Goal: Task Accomplishment & Management: Manage account settings

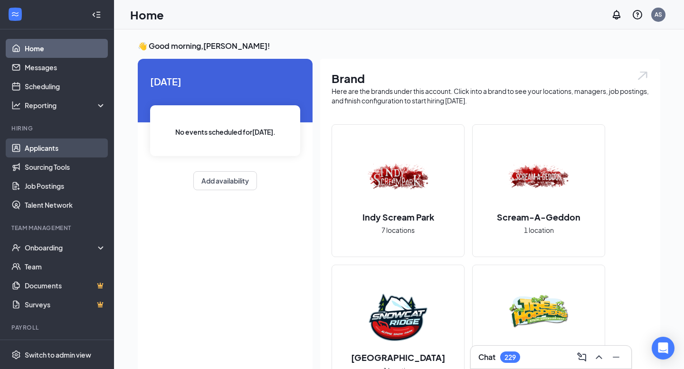
click at [46, 151] on link "Applicants" at bounding box center [65, 148] width 81 height 19
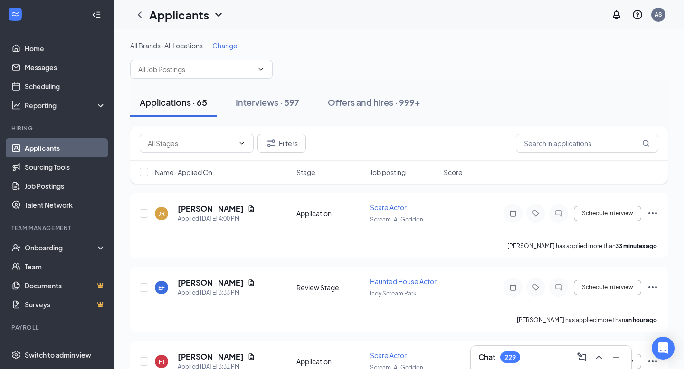
click at [220, 48] on span "Change" at bounding box center [224, 45] width 25 height 9
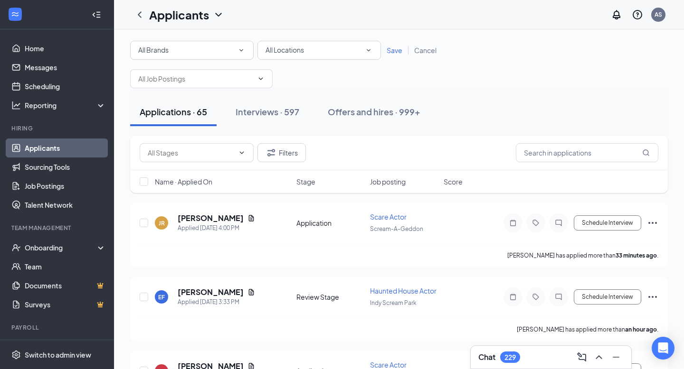
click at [201, 55] on div "All Brands" at bounding box center [191, 50] width 107 height 11
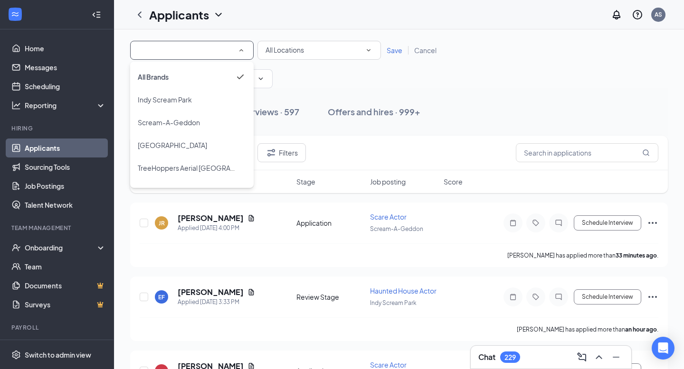
drag, startPoint x: 177, startPoint y: 98, endPoint x: 184, endPoint y: 100, distance: 7.1
click at [177, 98] on span "Indy Scream Park" at bounding box center [165, 99] width 54 height 9
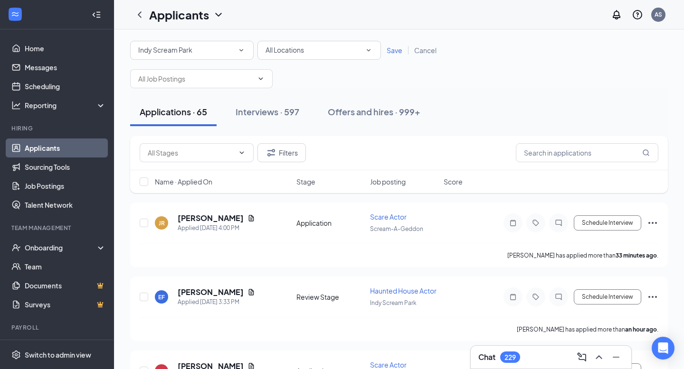
click at [400, 54] on span "Save" at bounding box center [395, 50] width 16 height 9
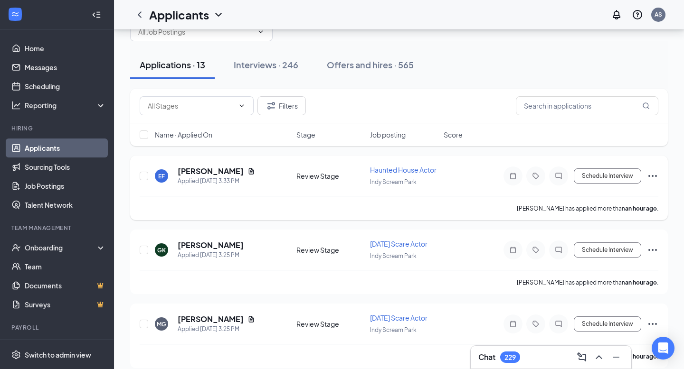
scroll to position [40, 0]
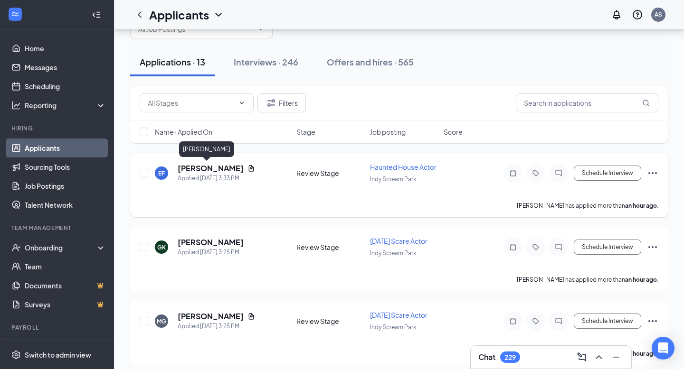
click at [199, 168] on h5 "[PERSON_NAME]" at bounding box center [211, 168] width 66 height 10
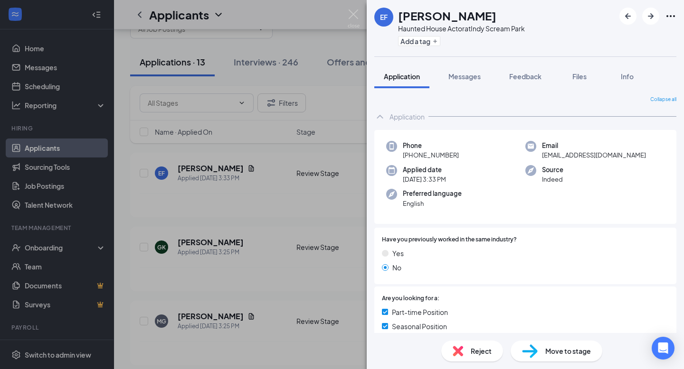
drag, startPoint x: 462, startPoint y: 152, endPoint x: 416, endPoint y: 161, distance: 46.3
click at [411, 159] on div "Phone [PHONE_NUMBER]" at bounding box center [455, 150] width 139 height 19
copy span "[PHONE_NUMBER]"
drag, startPoint x: 565, startPoint y: 344, endPoint x: 562, endPoint y: 338, distance: 6.2
click at [565, 344] on div "Move to stage" at bounding box center [556, 351] width 92 height 21
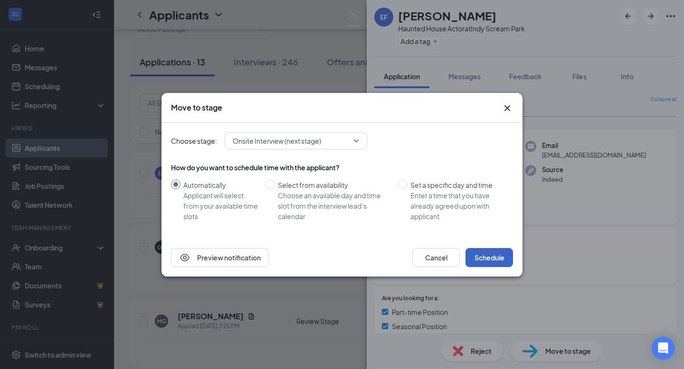
click at [489, 259] on button "Schedule" at bounding box center [488, 257] width 47 height 19
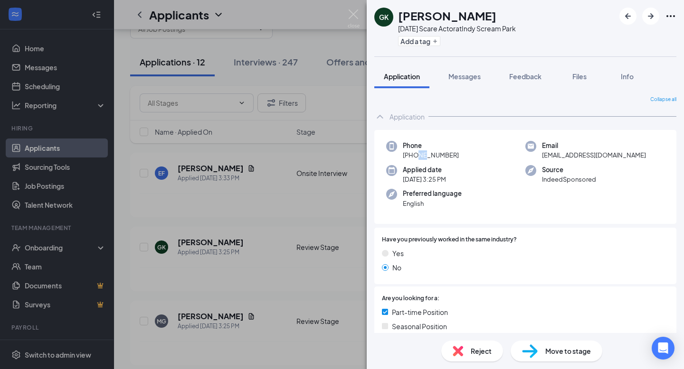
drag, startPoint x: 463, startPoint y: 156, endPoint x: 450, endPoint y: 161, distance: 13.4
click at [420, 157] on div "Phone [PHONE_NUMBER]" at bounding box center [455, 150] width 139 height 19
drag, startPoint x: 462, startPoint y: 154, endPoint x: 411, endPoint y: 156, distance: 50.4
click at [411, 156] on div "Phone [PHONE_NUMBER]" at bounding box center [455, 150] width 139 height 19
copy span "[PHONE_NUMBER]"
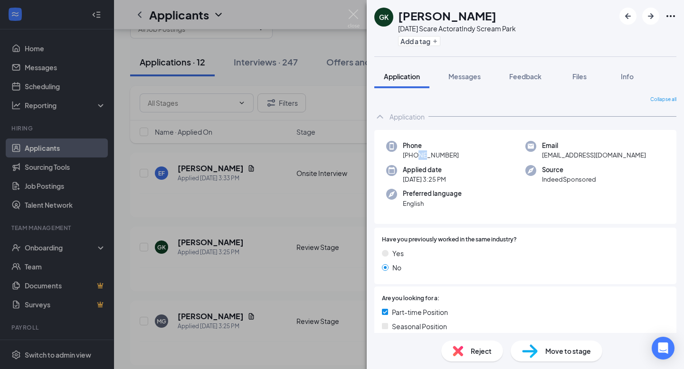
copy span "[PHONE_NUMBER]"
click at [561, 352] on span "Move to stage" at bounding box center [568, 351] width 46 height 10
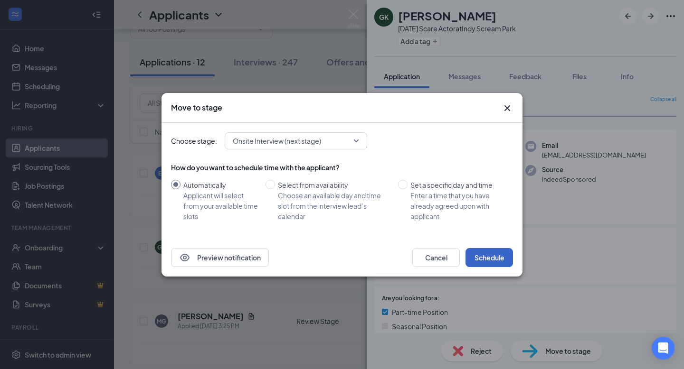
click at [483, 265] on button "Schedule" at bounding box center [488, 257] width 47 height 19
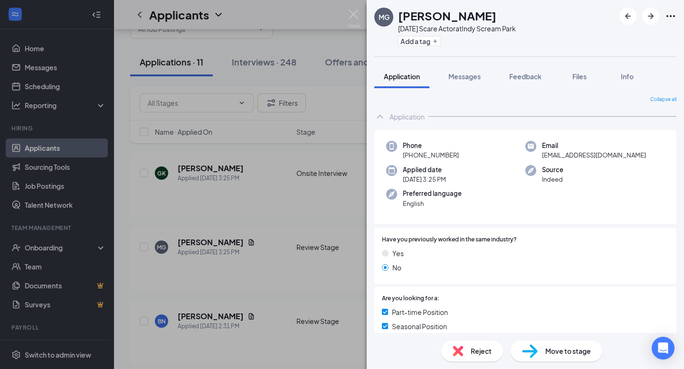
drag, startPoint x: 459, startPoint y: 158, endPoint x: 412, endPoint y: 160, distance: 47.1
click at [412, 160] on div "Phone [PHONE_NUMBER] Email [EMAIL_ADDRESS][DOMAIN_NAME] Applied date [DATE] 3:2…" at bounding box center [525, 177] width 302 height 94
drag, startPoint x: 452, startPoint y: 156, endPoint x: 410, endPoint y: 157, distance: 42.3
click at [409, 157] on div "Phone [PHONE_NUMBER]" at bounding box center [455, 150] width 139 height 19
copy span "[PHONE_NUMBER]"
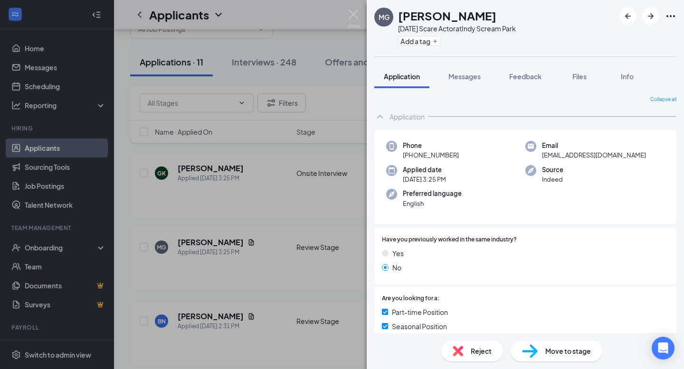
drag, startPoint x: 524, startPoint y: 283, endPoint x: 515, endPoint y: 278, distance: 10.0
click at [524, 283] on div "Have you previously worked in the same industry? Yes No" at bounding box center [525, 256] width 302 height 57
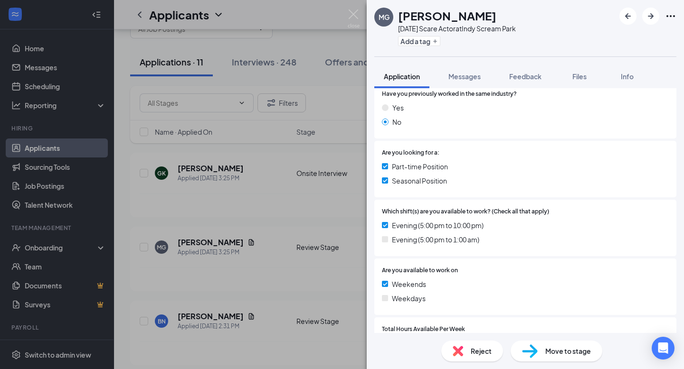
scroll to position [285, 0]
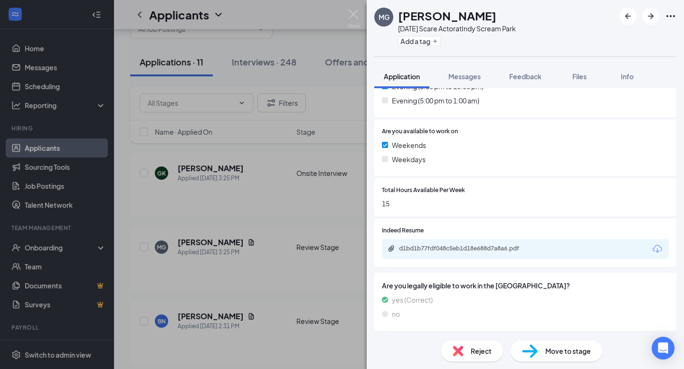
click at [550, 349] on span "Move to stage" at bounding box center [568, 351] width 46 height 10
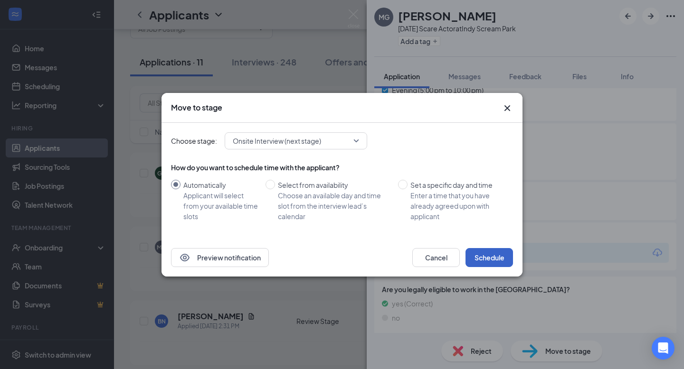
click at [490, 253] on button "Schedule" at bounding box center [488, 257] width 47 height 19
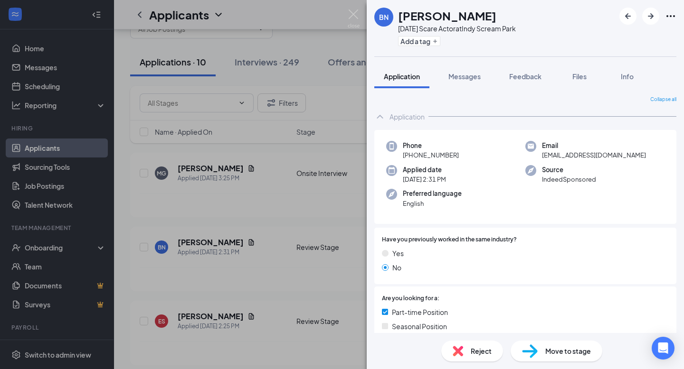
drag, startPoint x: 471, startPoint y: 157, endPoint x: 412, endPoint y: 156, distance: 59.4
click at [412, 156] on div "Phone [PHONE_NUMBER]" at bounding box center [455, 150] width 139 height 19
copy span "[PHONE_NUMBER]"
drag, startPoint x: 536, startPoint y: 353, endPoint x: 530, endPoint y: 347, distance: 8.4
click at [536, 353] on img at bounding box center [530, 352] width 16 height 14
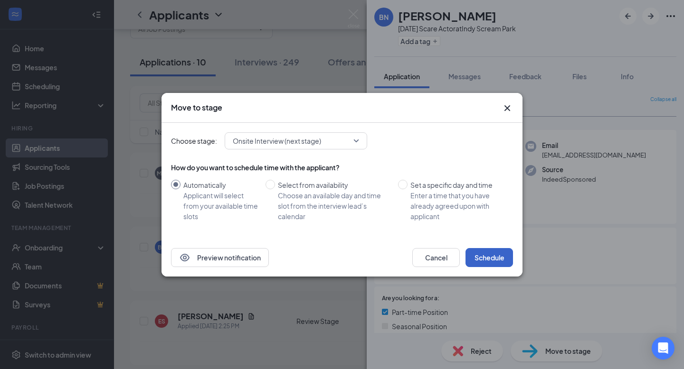
click at [489, 260] on button "Schedule" at bounding box center [488, 257] width 47 height 19
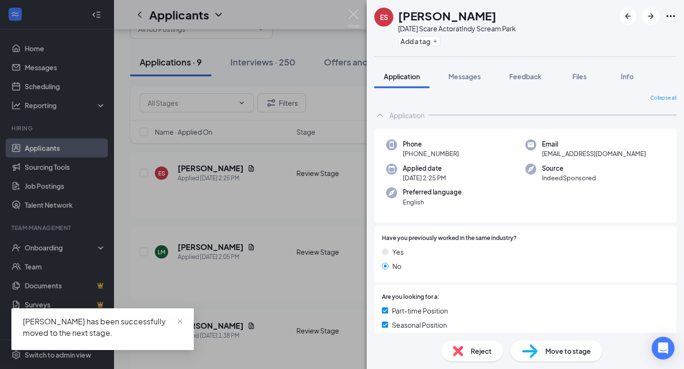
scroll to position [3, 0]
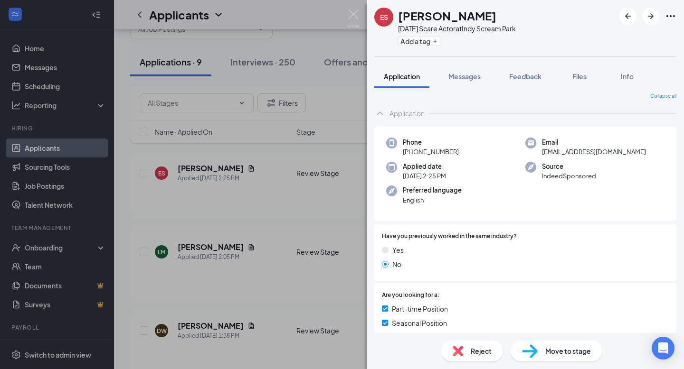
drag, startPoint x: 468, startPoint y: 154, endPoint x: 412, endPoint y: 155, distance: 55.6
click at [412, 155] on div "Phone [PHONE_NUMBER]" at bounding box center [455, 147] width 139 height 19
drag, startPoint x: 463, startPoint y: 151, endPoint x: 433, endPoint y: 156, distance: 30.4
click at [410, 154] on div "Phone [PHONE_NUMBER]" at bounding box center [455, 147] width 139 height 19
copy span "[PHONE_NUMBER]"
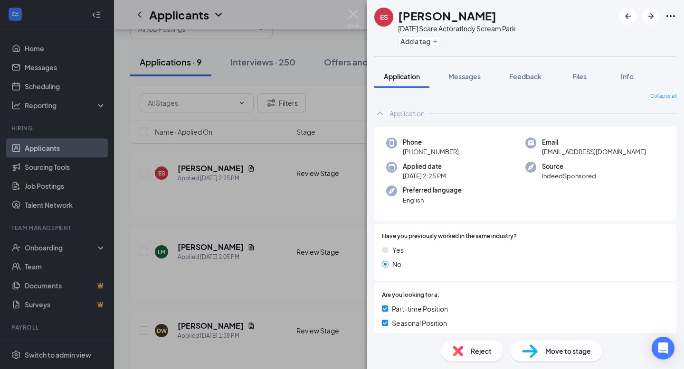
click at [555, 350] on span "Move to stage" at bounding box center [568, 351] width 46 height 10
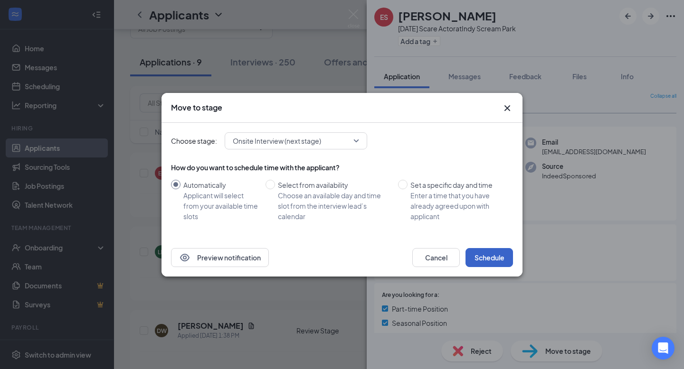
click at [481, 261] on button "Schedule" at bounding box center [488, 257] width 47 height 19
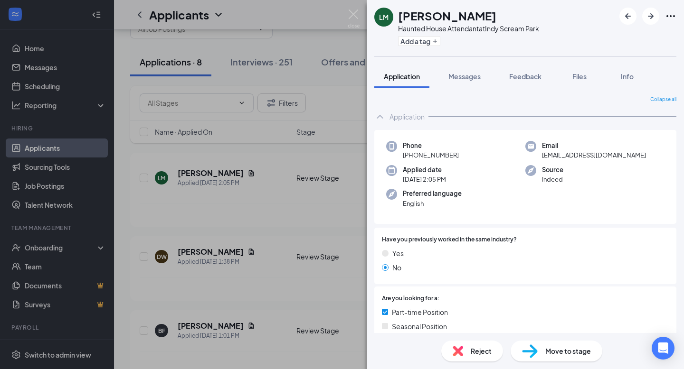
drag, startPoint x: 460, startPoint y: 153, endPoint x: 413, endPoint y: 156, distance: 47.6
click at [413, 156] on div "Phone [PHONE_NUMBER]" at bounding box center [455, 150] width 139 height 19
click at [465, 155] on div "Phone [PHONE_NUMBER]" at bounding box center [455, 150] width 139 height 19
drag, startPoint x: 444, startPoint y: 154, endPoint x: 459, endPoint y: 158, distance: 15.6
click at [411, 156] on div "Phone [PHONE_NUMBER]" at bounding box center [455, 150] width 139 height 19
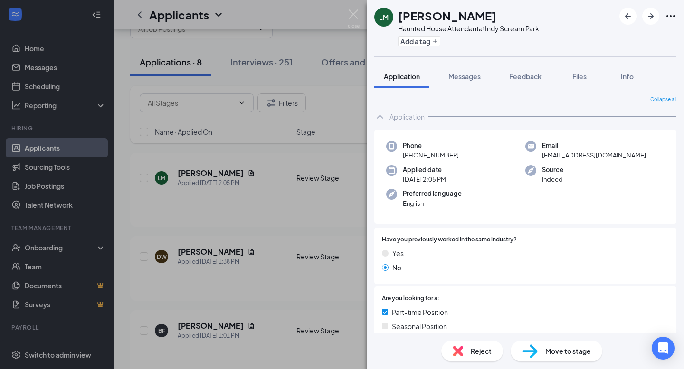
copy span "[PHONE_NUMBER]"
click at [545, 354] on span "Move to stage" at bounding box center [568, 351] width 46 height 10
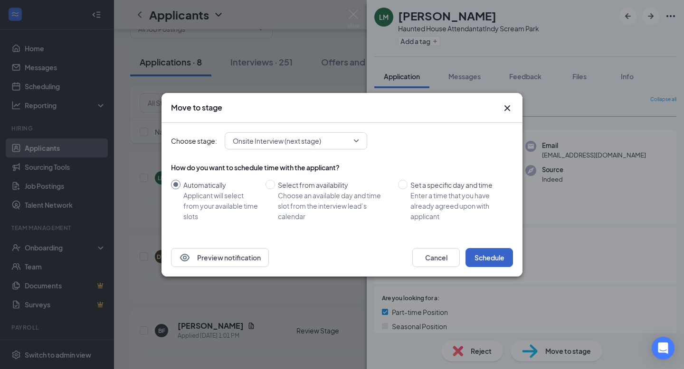
click at [483, 258] on button "Schedule" at bounding box center [488, 257] width 47 height 19
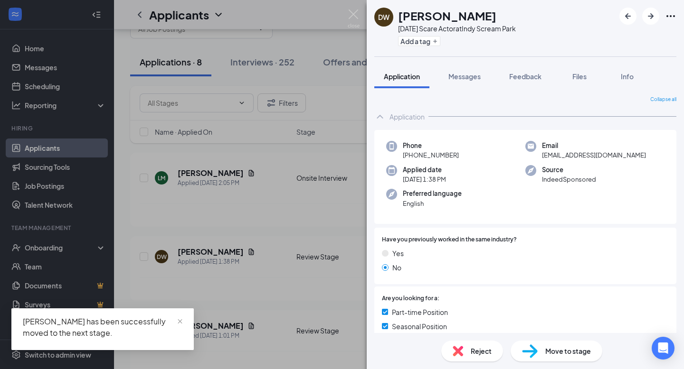
drag, startPoint x: 465, startPoint y: 156, endPoint x: 424, endPoint y: 159, distance: 41.4
click at [412, 158] on div "Phone [PHONE_NUMBER]" at bounding box center [455, 150] width 139 height 19
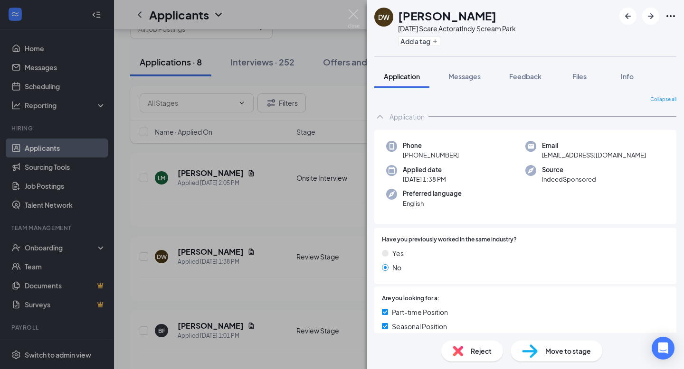
copy span "[PHONE_NUMBER]"
click at [552, 358] on div "Move to stage" at bounding box center [556, 351] width 92 height 21
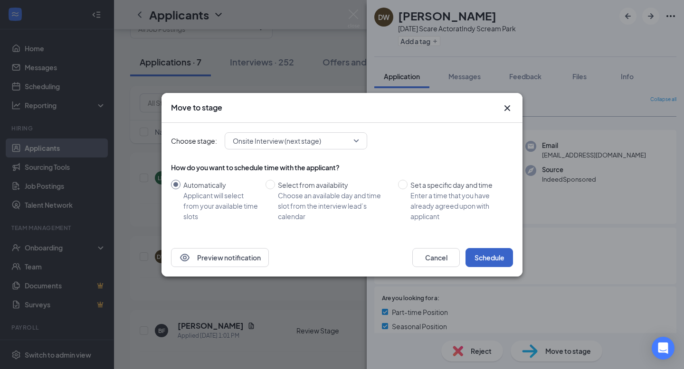
click at [476, 257] on button "Schedule" at bounding box center [488, 257] width 47 height 19
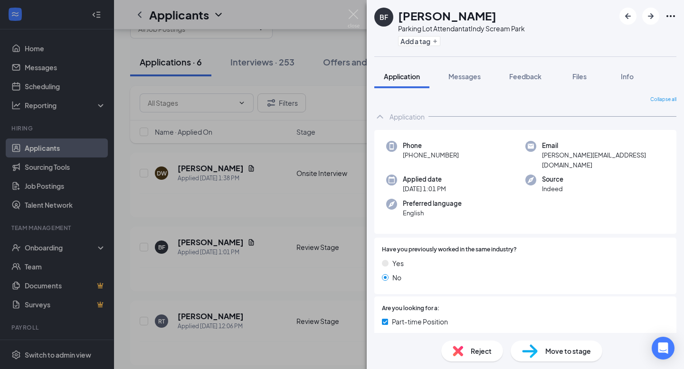
drag, startPoint x: 458, startPoint y: 152, endPoint x: 421, endPoint y: 155, distance: 37.7
click at [414, 155] on div "Phone [PHONE_NUMBER]" at bounding box center [455, 155] width 139 height 29
copy span "765) 830-2763"
click at [549, 353] on span "Move to stage" at bounding box center [568, 351] width 46 height 10
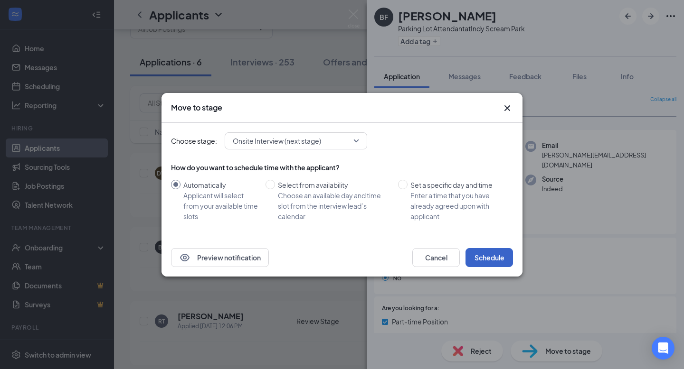
click at [476, 255] on button "Schedule" at bounding box center [488, 257] width 47 height 19
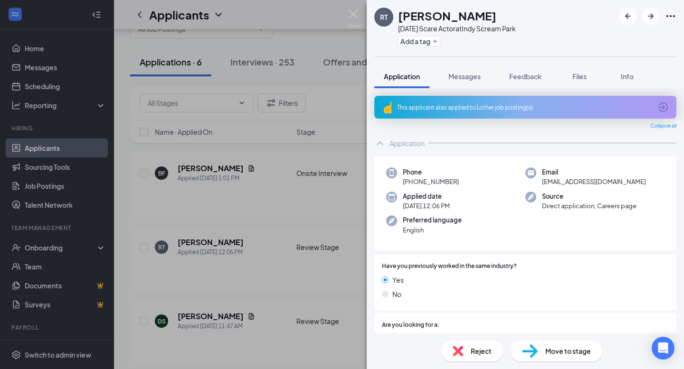
drag, startPoint x: 463, startPoint y: 182, endPoint x: 411, endPoint y: 186, distance: 51.9
click at [411, 186] on div "Phone [PHONE_NUMBER]" at bounding box center [455, 177] width 139 height 19
copy span "[PHONE_NUMBER]"
click at [561, 353] on span "Move to stage" at bounding box center [568, 351] width 46 height 10
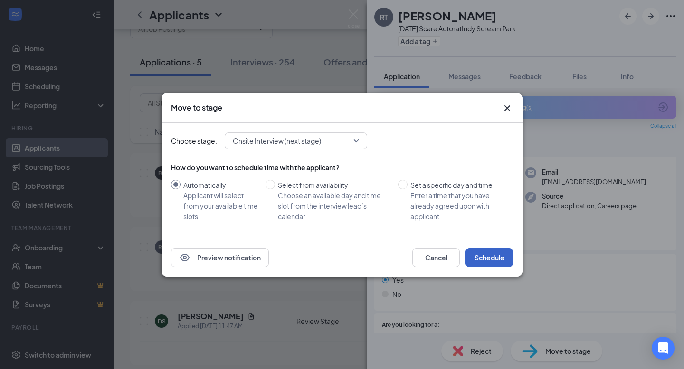
click at [476, 259] on button "Schedule" at bounding box center [488, 257] width 47 height 19
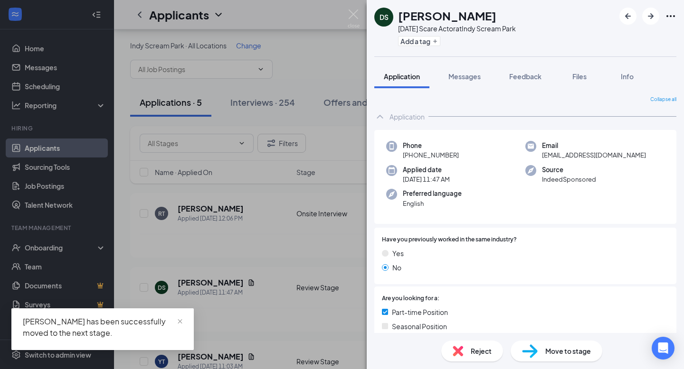
scroll to position [40, 0]
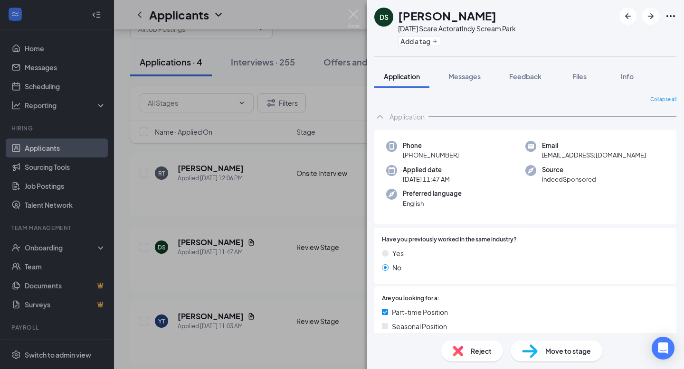
click at [473, 158] on div "Phone +1 (317) 371-9773" at bounding box center [455, 150] width 139 height 19
drag, startPoint x: 469, startPoint y: 156, endPoint x: 431, endPoint y: 157, distance: 37.5
click at [412, 158] on div "Phone +1 (317) 371-9773" at bounding box center [455, 150] width 139 height 19
click at [469, 159] on div "Phone +1 (317) 371-9773" at bounding box center [455, 150] width 139 height 19
drag, startPoint x: 462, startPoint y: 154, endPoint x: 411, endPoint y: 158, distance: 50.5
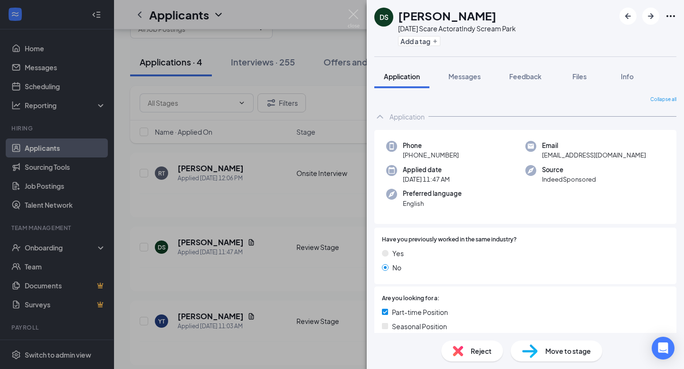
click at [411, 158] on div "Phone +1 (317) 371-9773" at bounding box center [455, 150] width 139 height 19
copy span "(317) 371-9773"
click at [558, 356] on span "Move to stage" at bounding box center [568, 351] width 46 height 10
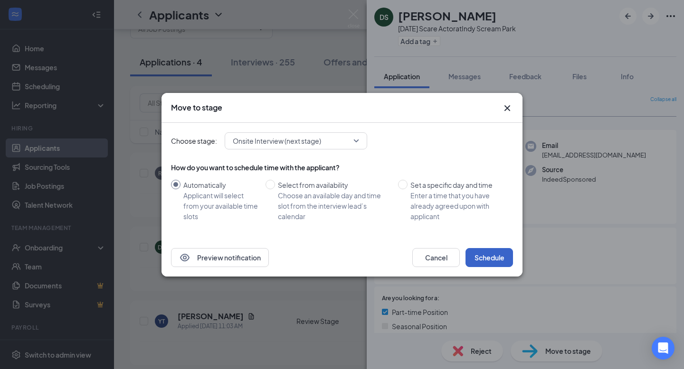
click at [487, 261] on button "Schedule" at bounding box center [488, 257] width 47 height 19
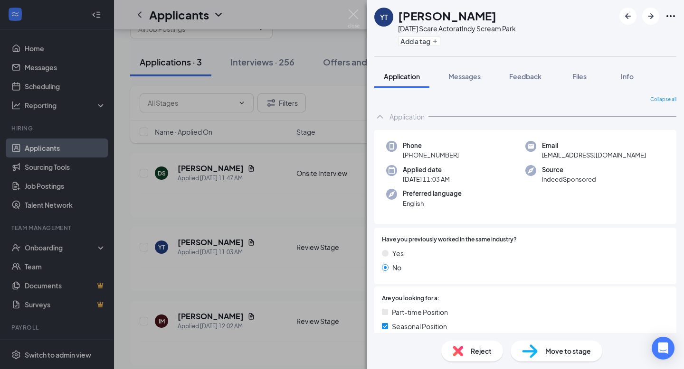
drag, startPoint x: 466, startPoint y: 158, endPoint x: 410, endPoint y: 159, distance: 56.5
click at [410, 159] on div "Phone +1 (765) 568-0323" at bounding box center [455, 150] width 139 height 19
copy span "(765) 568-0323"
drag, startPoint x: 602, startPoint y: 326, endPoint x: 595, endPoint y: 331, distance: 8.6
click at [602, 325] on div "Seasonal Position" at bounding box center [525, 326] width 287 height 10
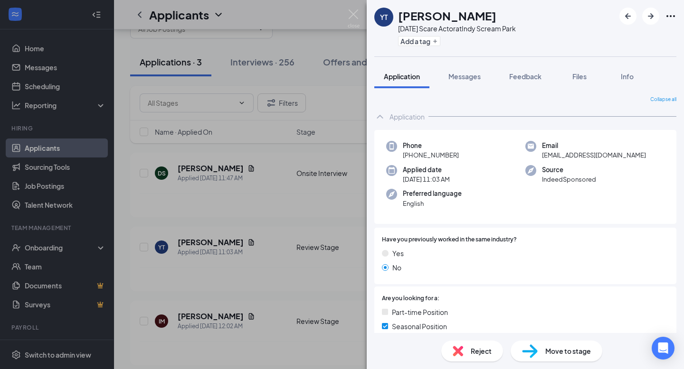
drag, startPoint x: 581, startPoint y: 351, endPoint x: 569, endPoint y: 342, distance: 14.9
click at [580, 350] on span "Move to stage" at bounding box center [568, 351] width 46 height 10
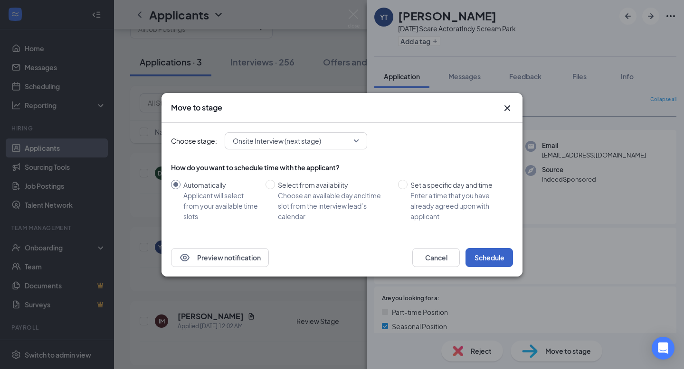
click at [483, 254] on button "Schedule" at bounding box center [488, 257] width 47 height 19
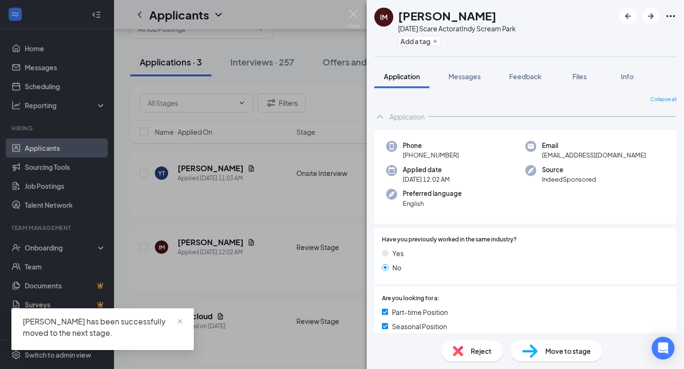
click at [570, 357] on div "Move to stage" at bounding box center [556, 351] width 92 height 21
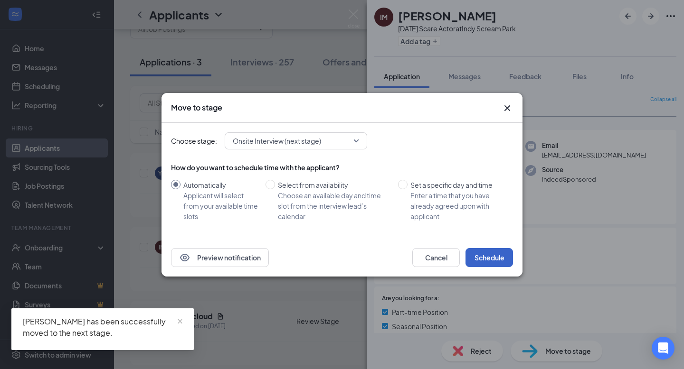
click at [494, 262] on button "Schedule" at bounding box center [488, 257] width 47 height 19
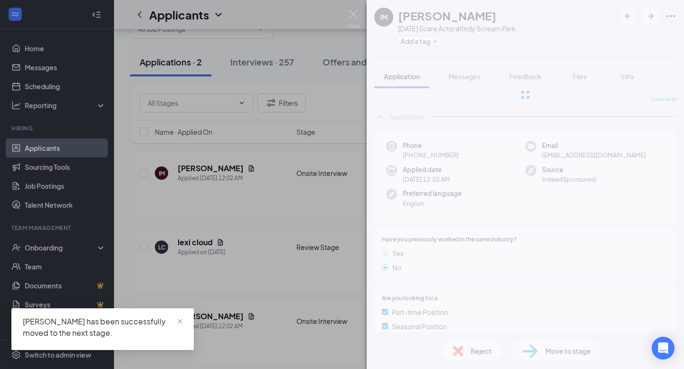
click at [342, 308] on div "IM Isaiah Morris Halloween Scare Actor at Indy Scream Park Add a tag Applicatio…" at bounding box center [342, 184] width 684 height 369
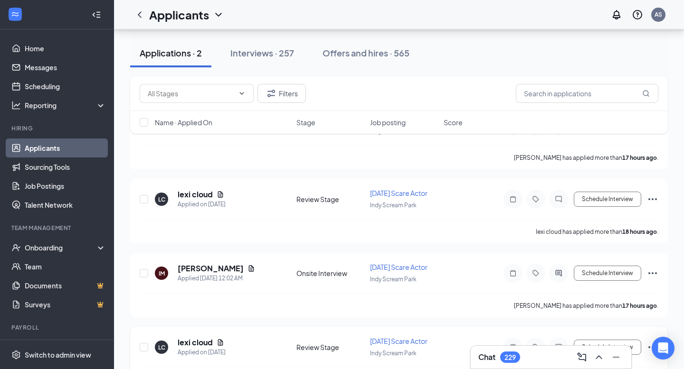
scroll to position [157, 0]
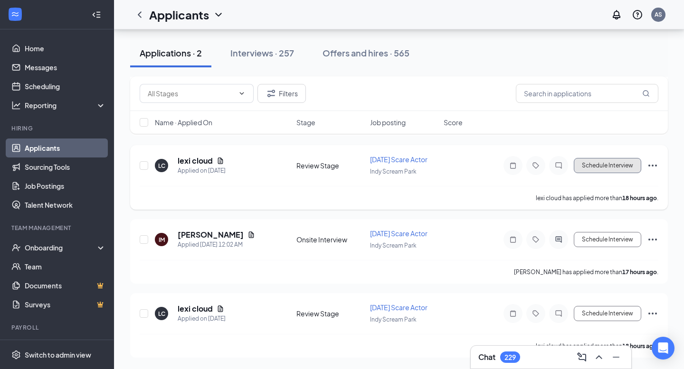
click at [595, 158] on button "Schedule Interview" at bounding box center [607, 165] width 67 height 15
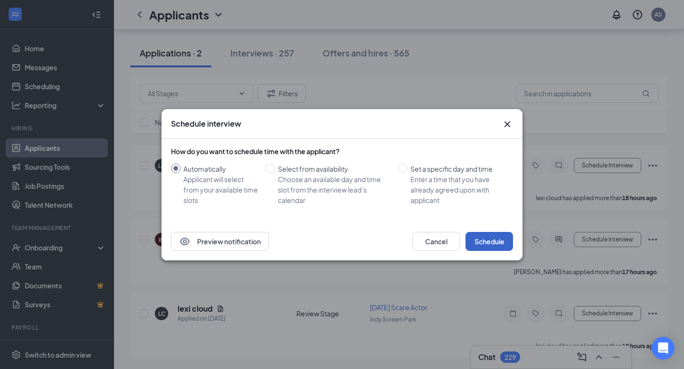
click at [497, 244] on button "Schedule" at bounding box center [488, 241] width 47 height 19
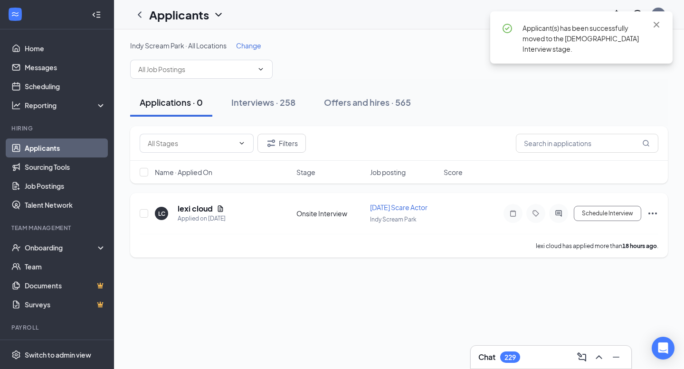
scroll to position [0, 0]
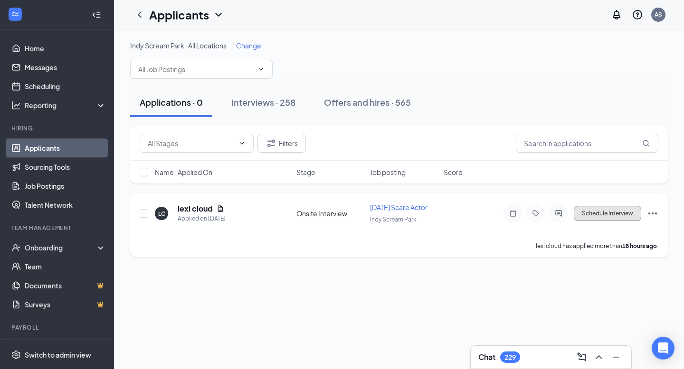
click at [620, 220] on button "Schedule Interview" at bounding box center [607, 213] width 67 height 15
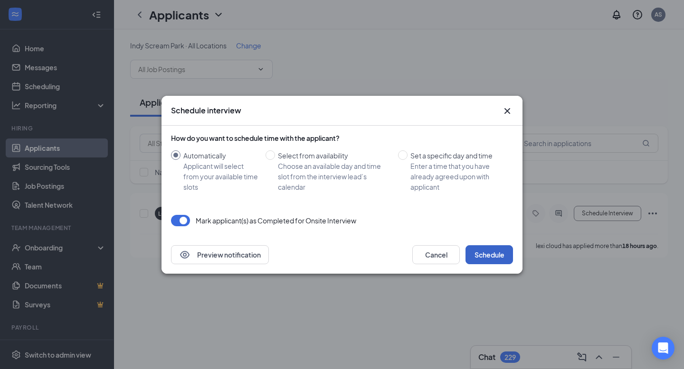
click at [482, 257] on button "Schedule" at bounding box center [488, 255] width 47 height 19
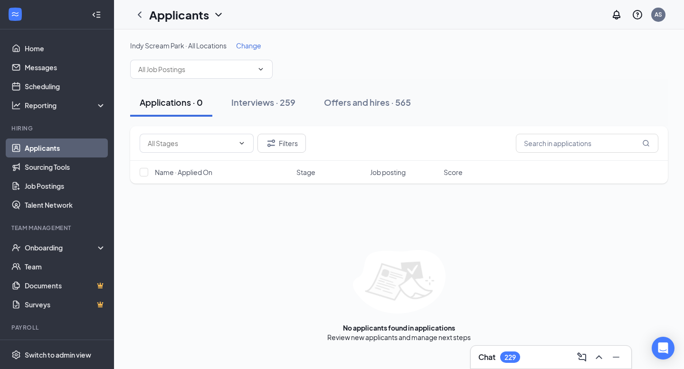
click at [73, 150] on link "Applicants" at bounding box center [65, 148] width 81 height 19
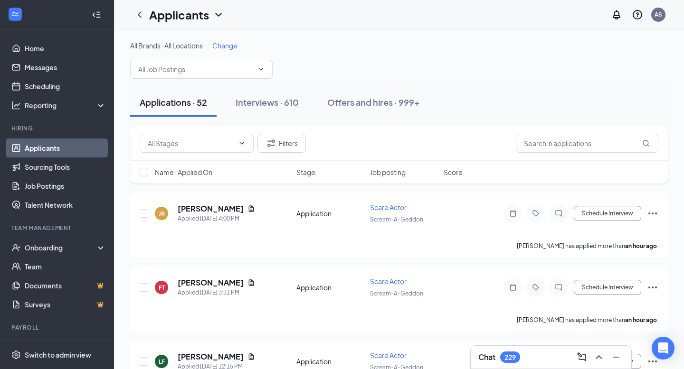
click at [226, 47] on span "Change" at bounding box center [224, 45] width 25 height 9
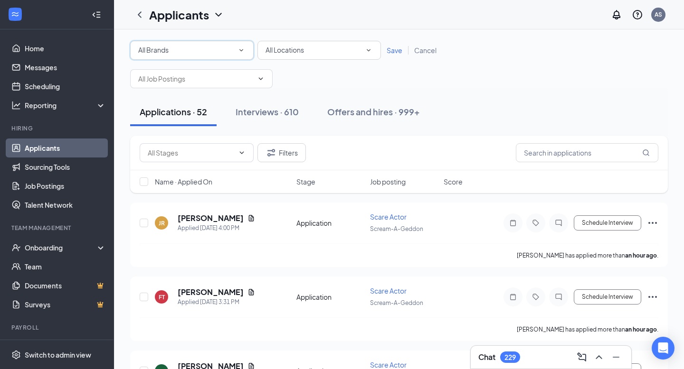
click at [205, 57] on div "All Brands All Brands" at bounding box center [191, 50] width 123 height 19
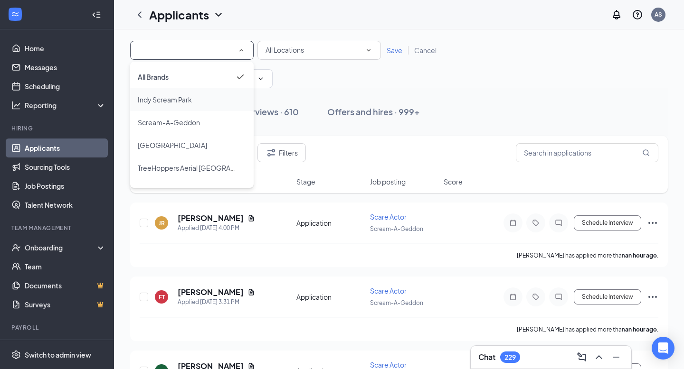
click at [183, 103] on span "Indy Scream Park" at bounding box center [165, 99] width 54 height 9
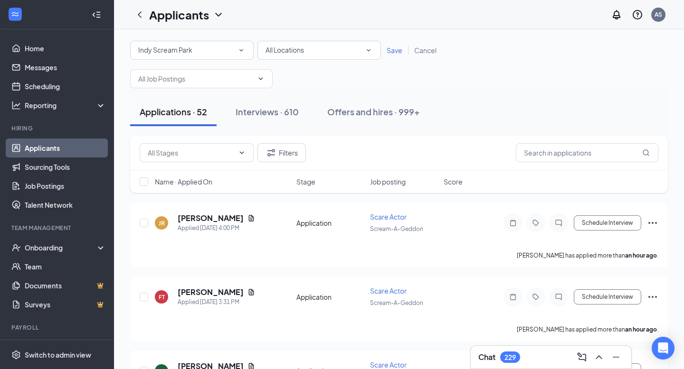
click at [397, 52] on span "Save" at bounding box center [395, 50] width 16 height 9
